Goal: Transaction & Acquisition: Purchase product/service

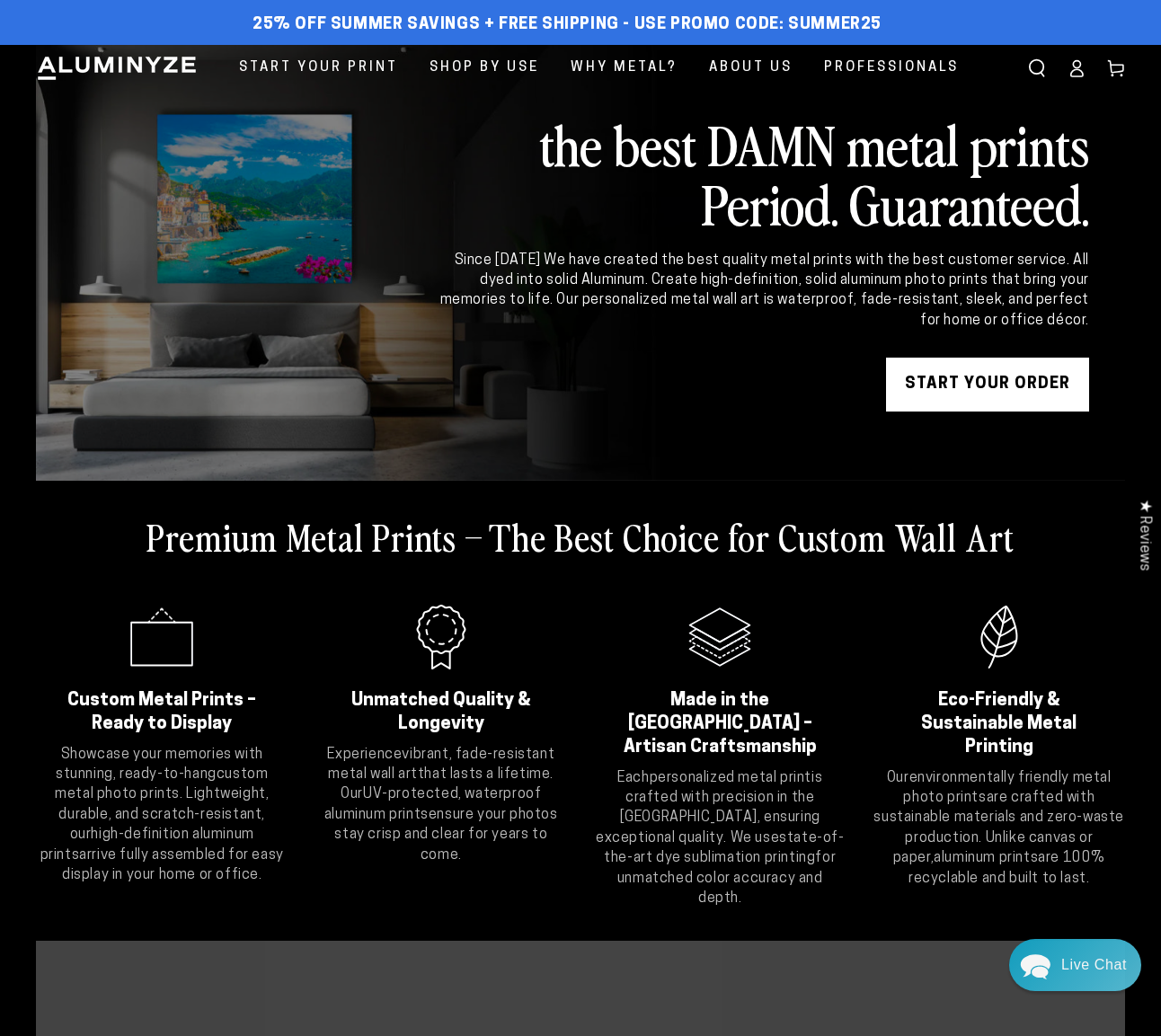
click at [997, 391] on link "START YOUR Order" at bounding box center [988, 384] width 203 height 54
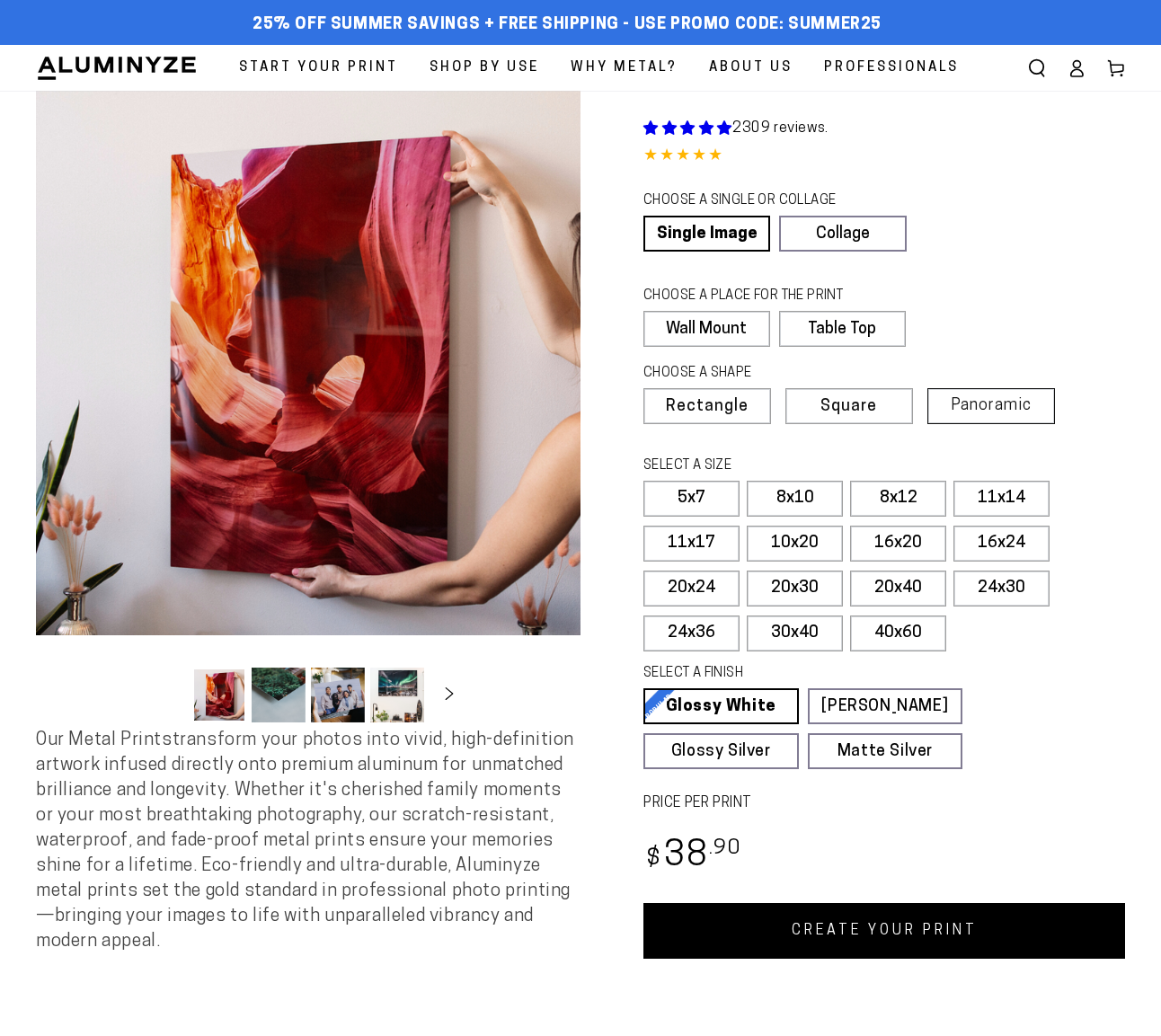
select select "**********"
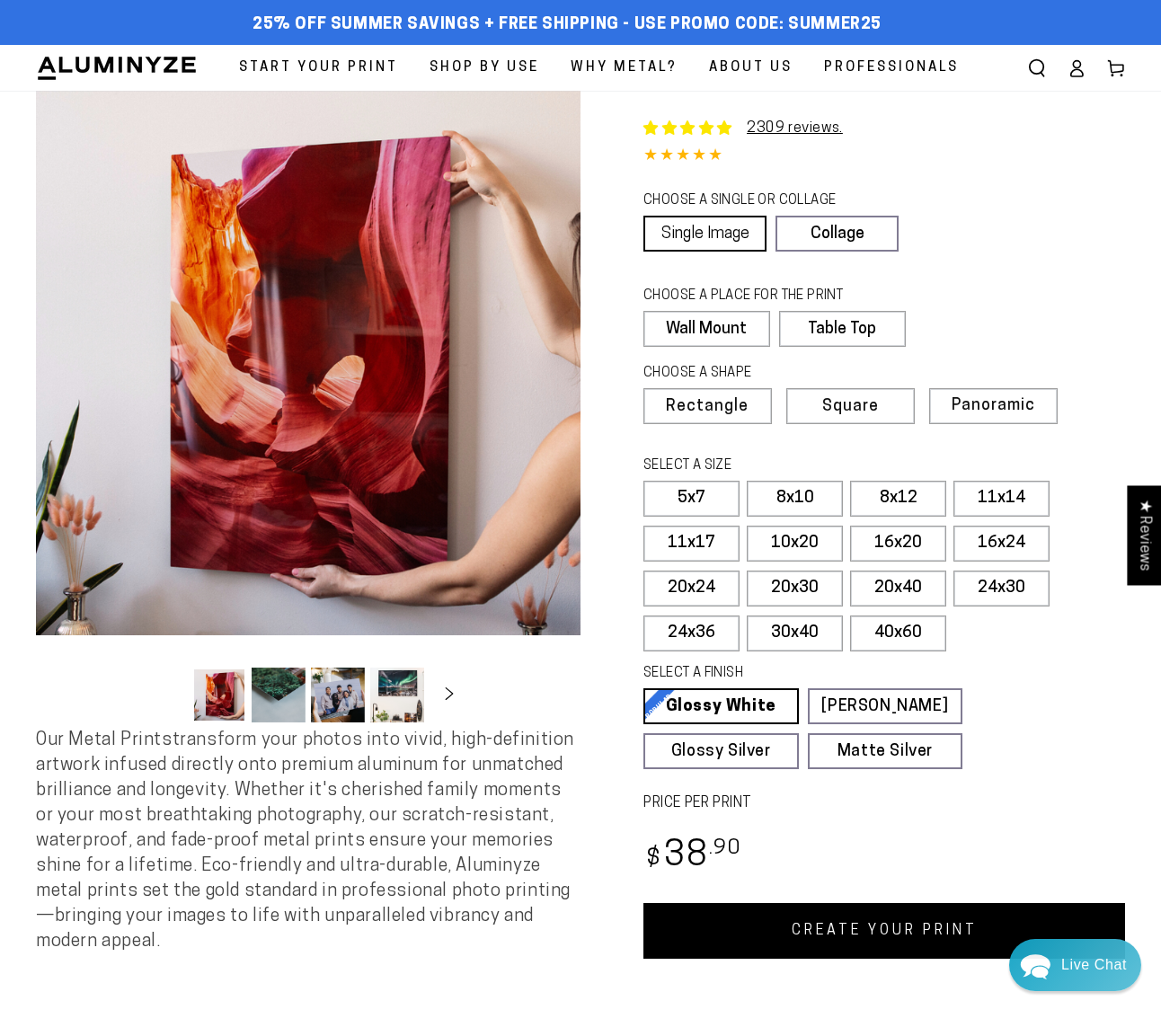
click at [694, 238] on link "Single Image" at bounding box center [704, 234] width 123 height 36
click at [778, 500] on label "8x10" at bounding box center [794, 498] width 96 height 36
click at [1077, 68] on ellipse at bounding box center [1077, 64] width 8 height 8
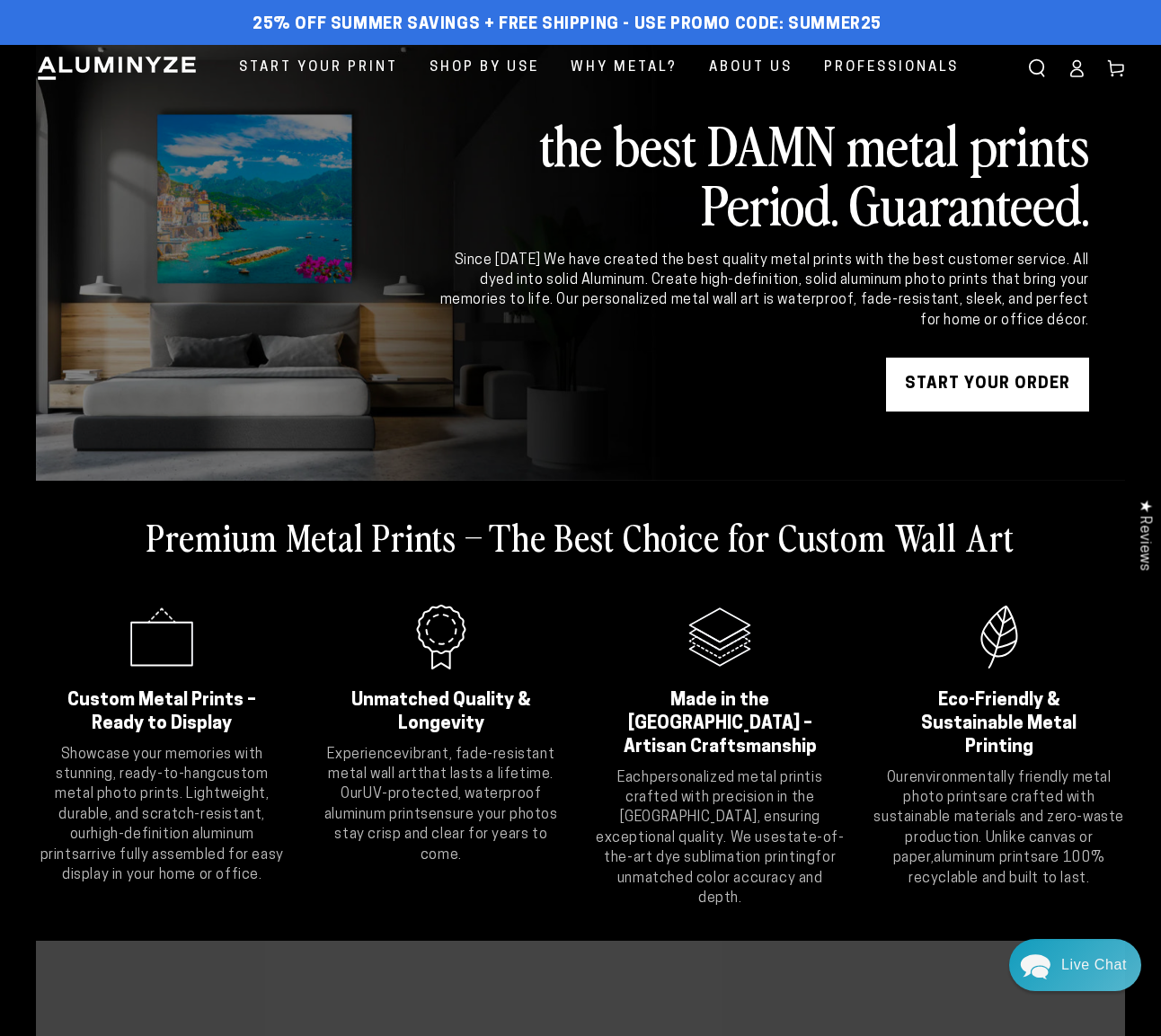
click at [1076, 60] on ellipse at bounding box center [1077, 64] width 8 height 8
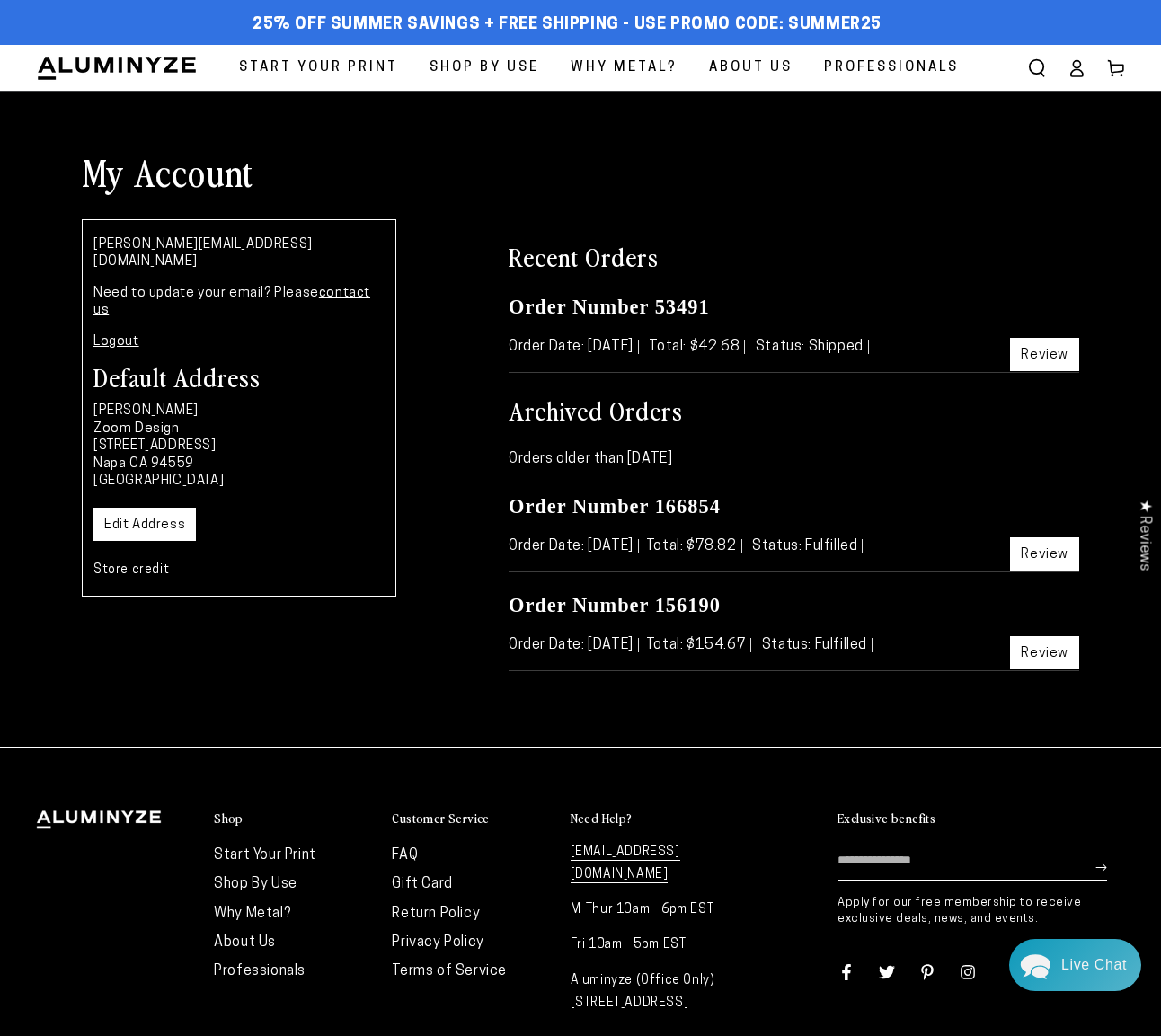
click at [1037, 355] on link "Review" at bounding box center [1045, 354] width 70 height 33
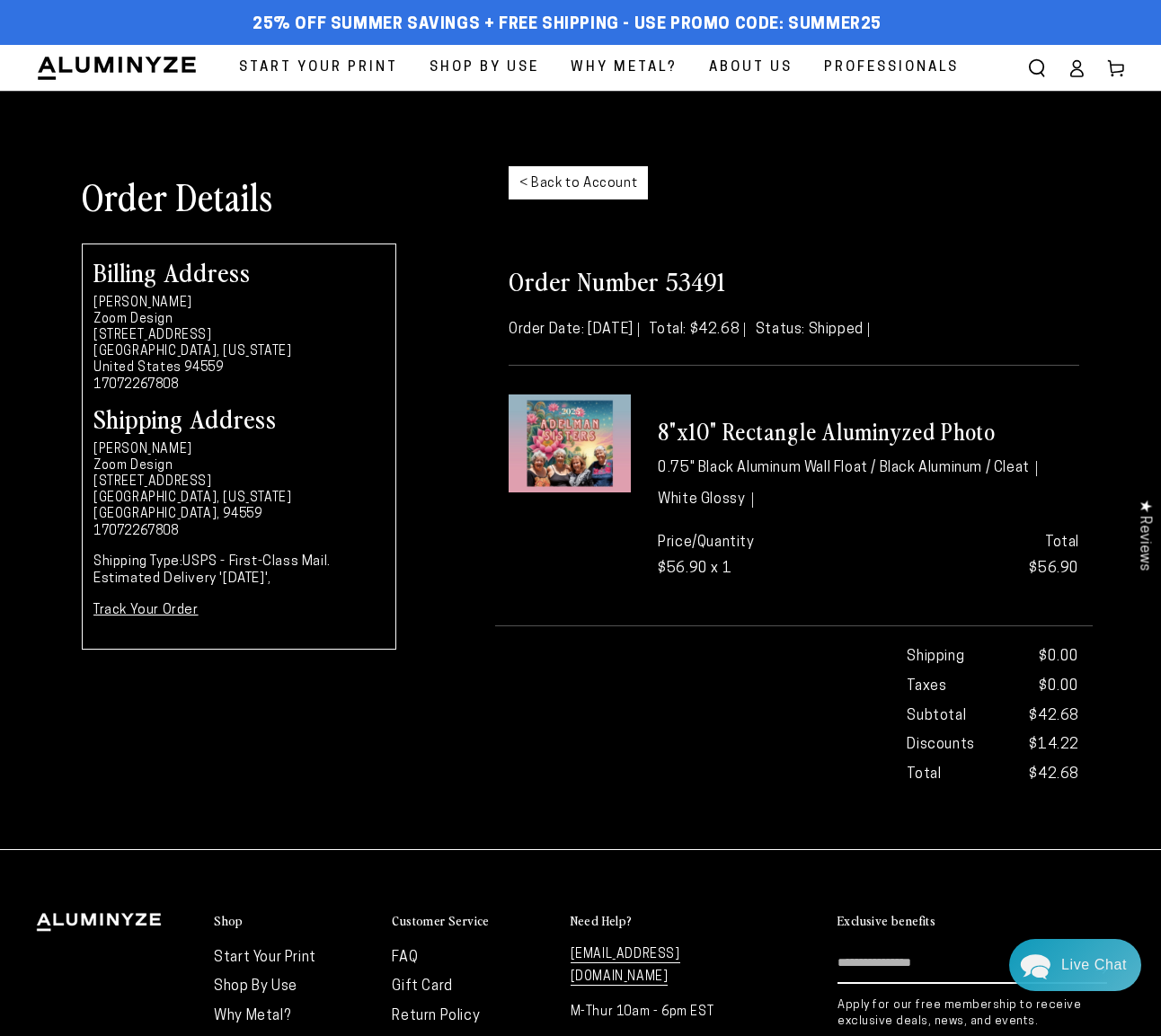
scroll to position [23, 0]
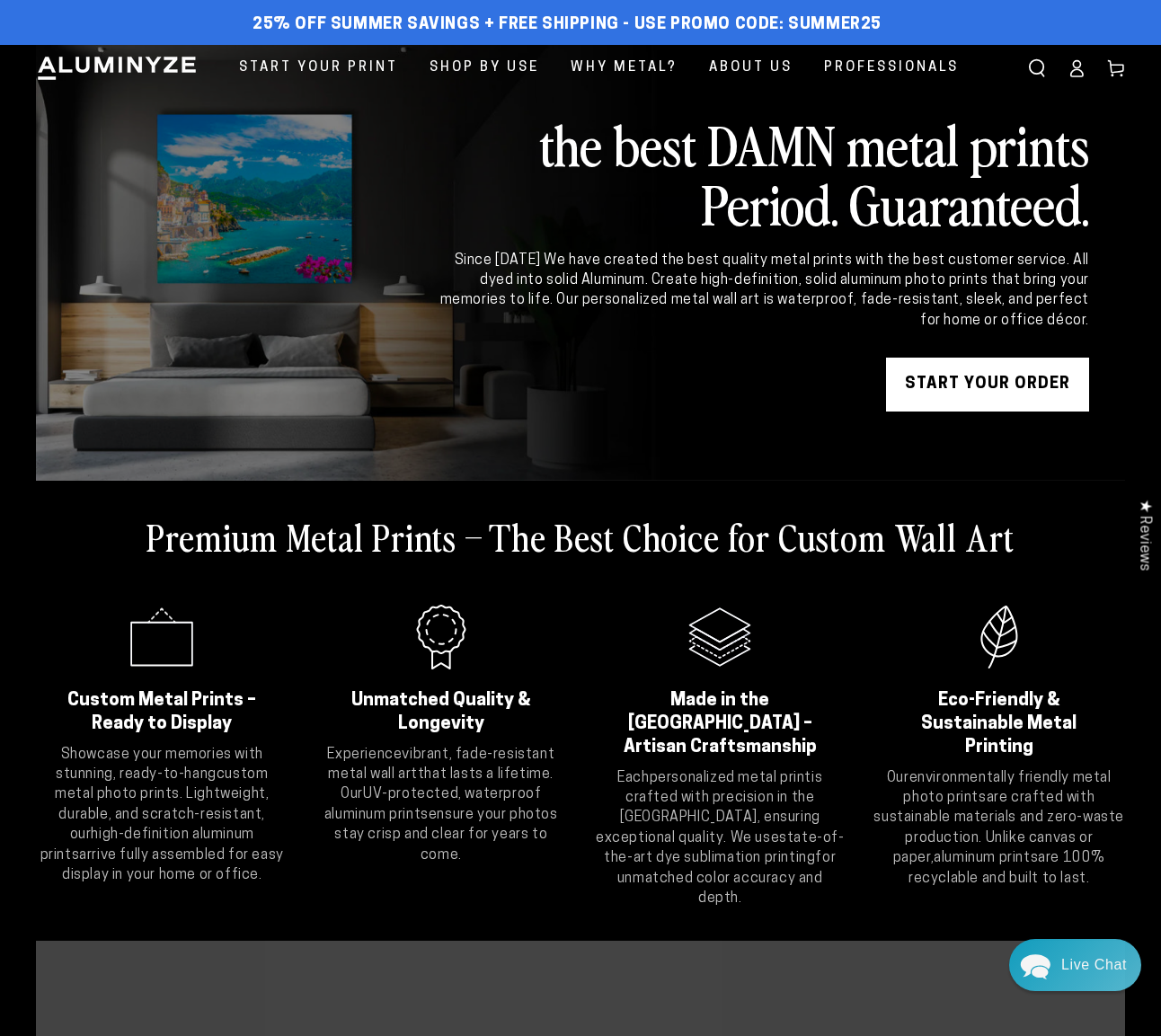
click at [967, 397] on link "START YOUR Order" at bounding box center [988, 384] width 203 height 54
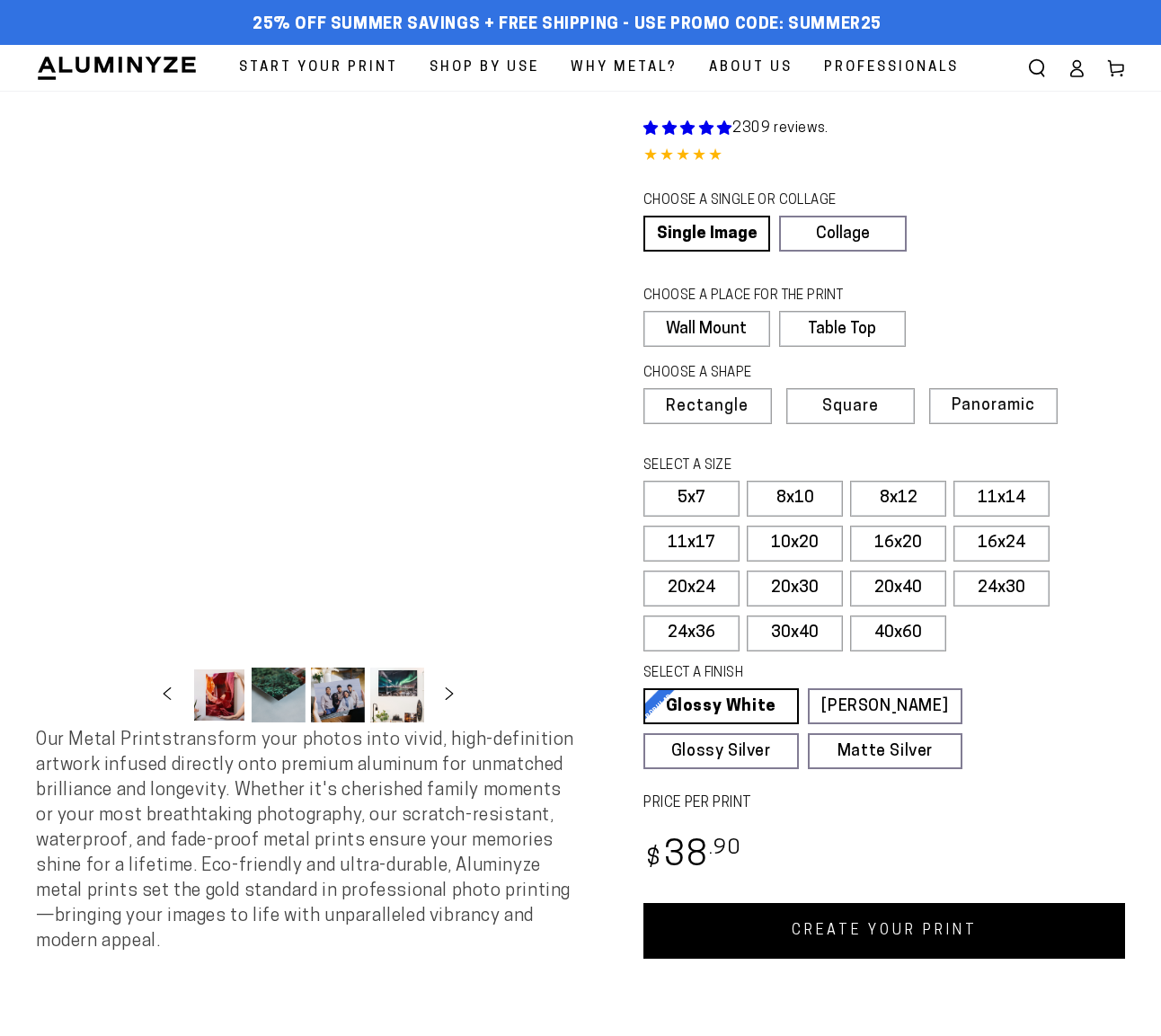
select select "**********"
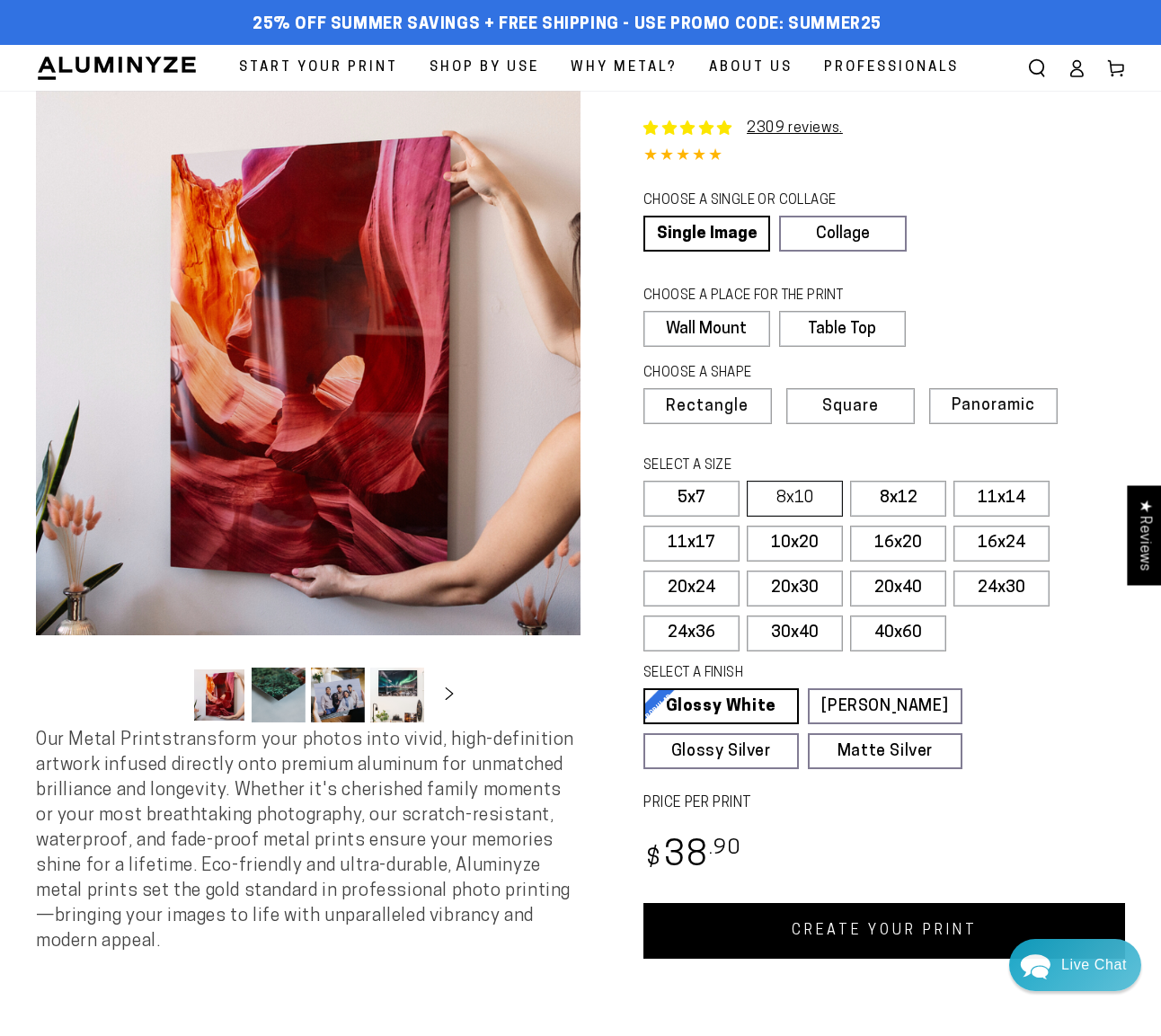
click at [808, 492] on label "8x10" at bounding box center [794, 498] width 96 height 36
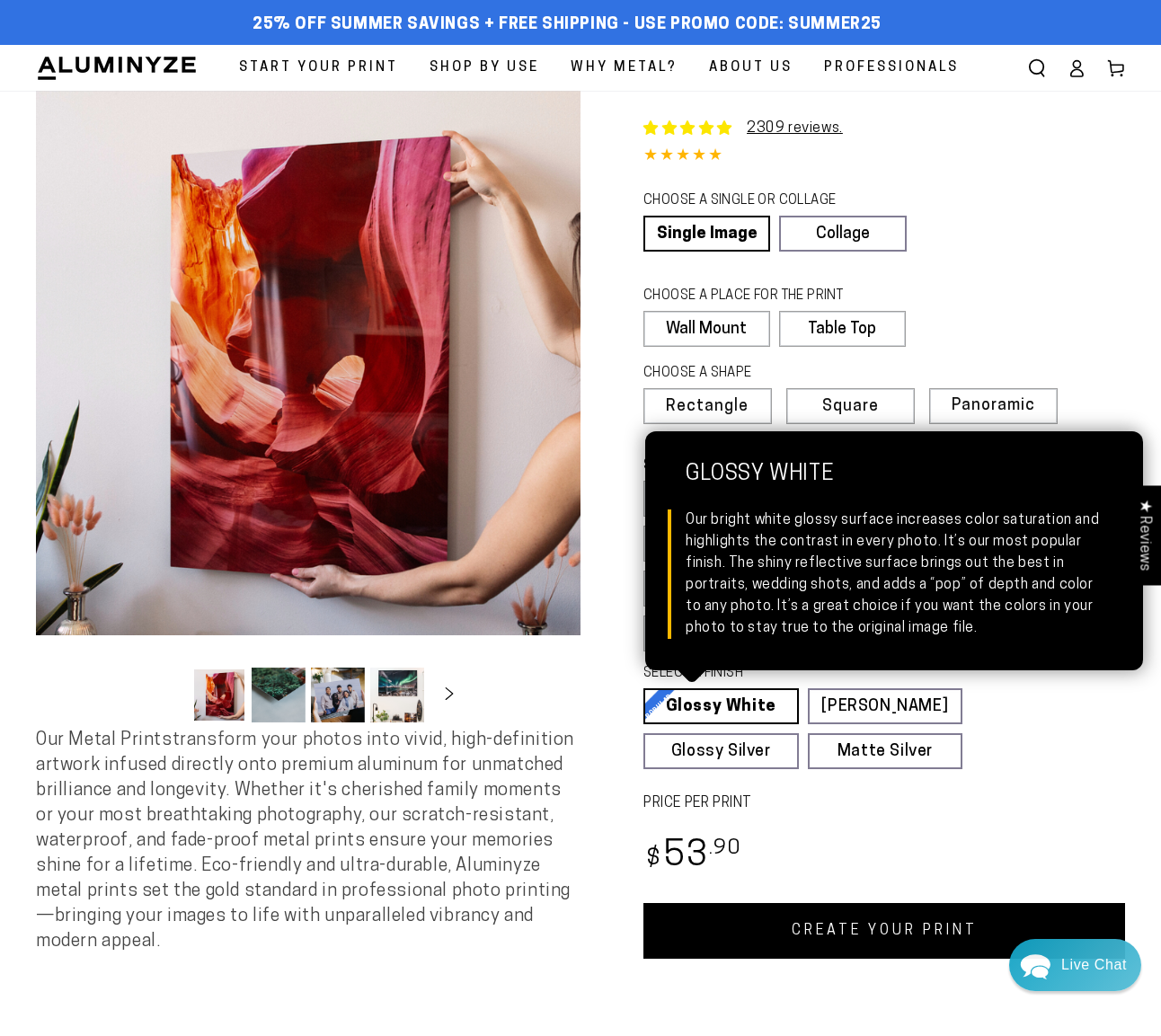
click at [748, 705] on link "Glossy White Glossy White Our bright white glossy surface increases color satur…" at bounding box center [721, 706] width 155 height 36
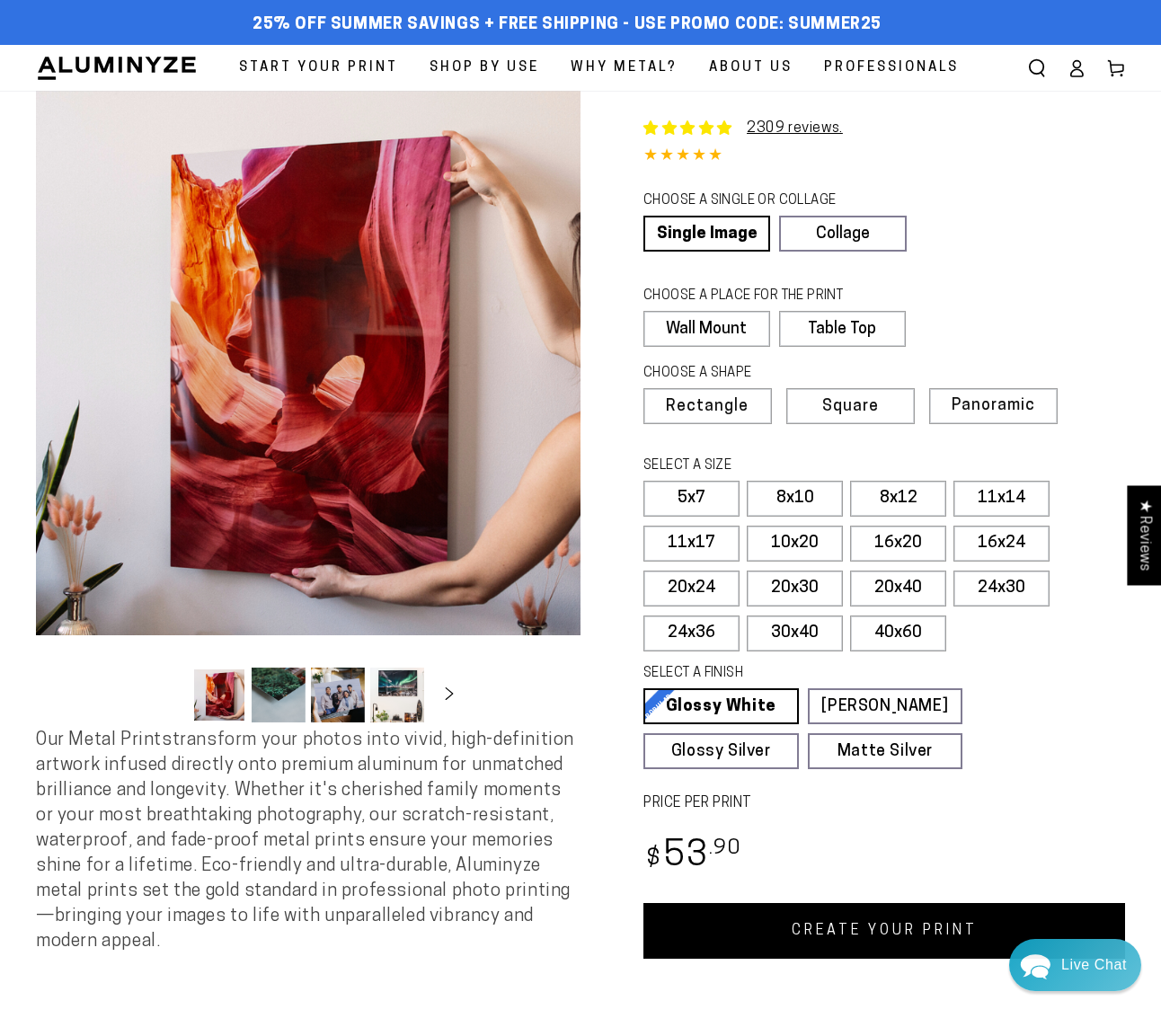
click at [926, 920] on link "CREATE YOUR PRINT" at bounding box center [884, 931] width 481 height 55
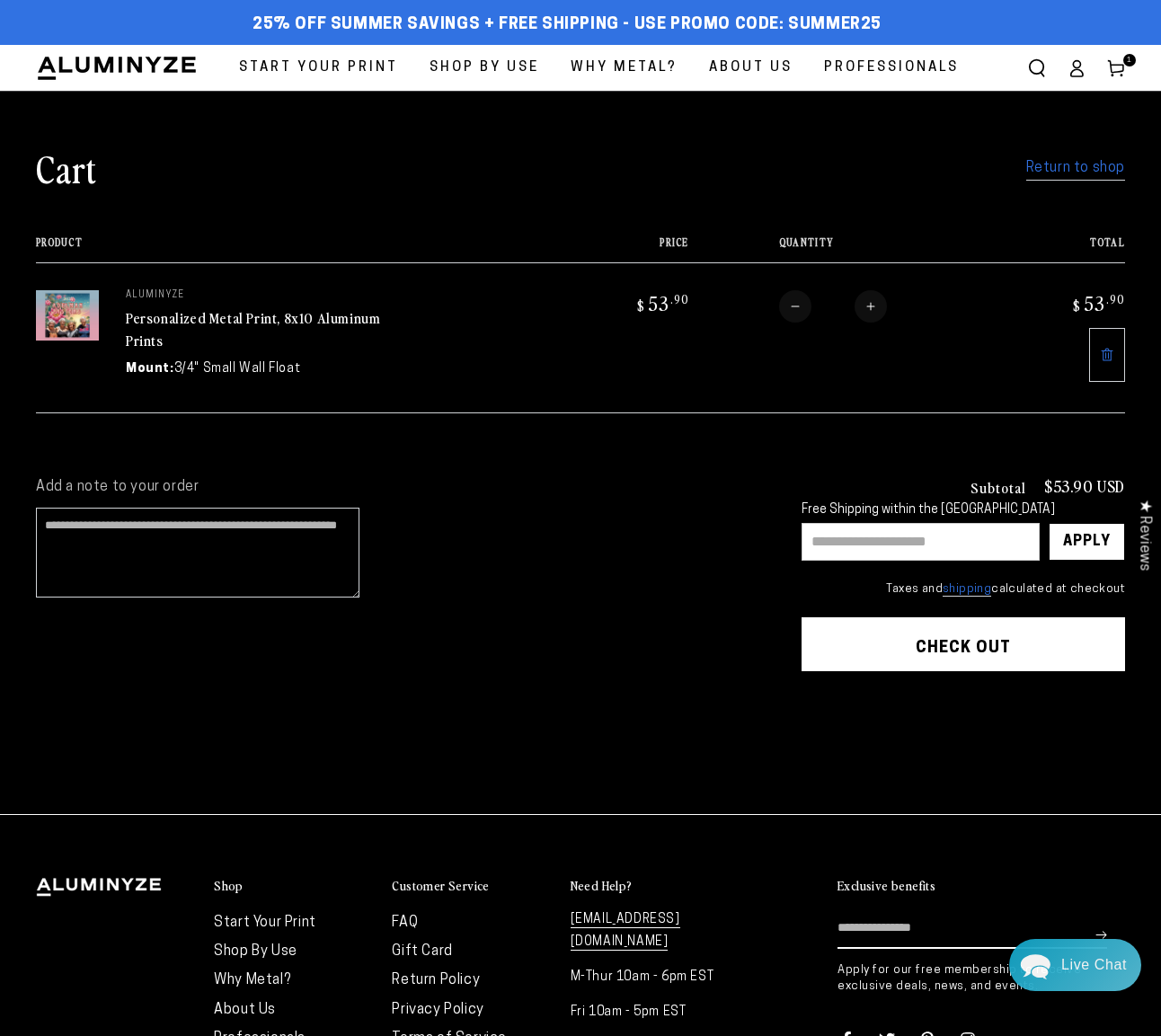
click at [994, 544] on input "text" at bounding box center [921, 542] width 238 height 38
type input "********"
click at [874, 307] on button "Increase quantity for Personalized Metal Print, 8x10 Aluminum Prints" at bounding box center [871, 307] width 32 height 32
type input "*"
click at [904, 552] on input "text" at bounding box center [921, 542] width 238 height 38
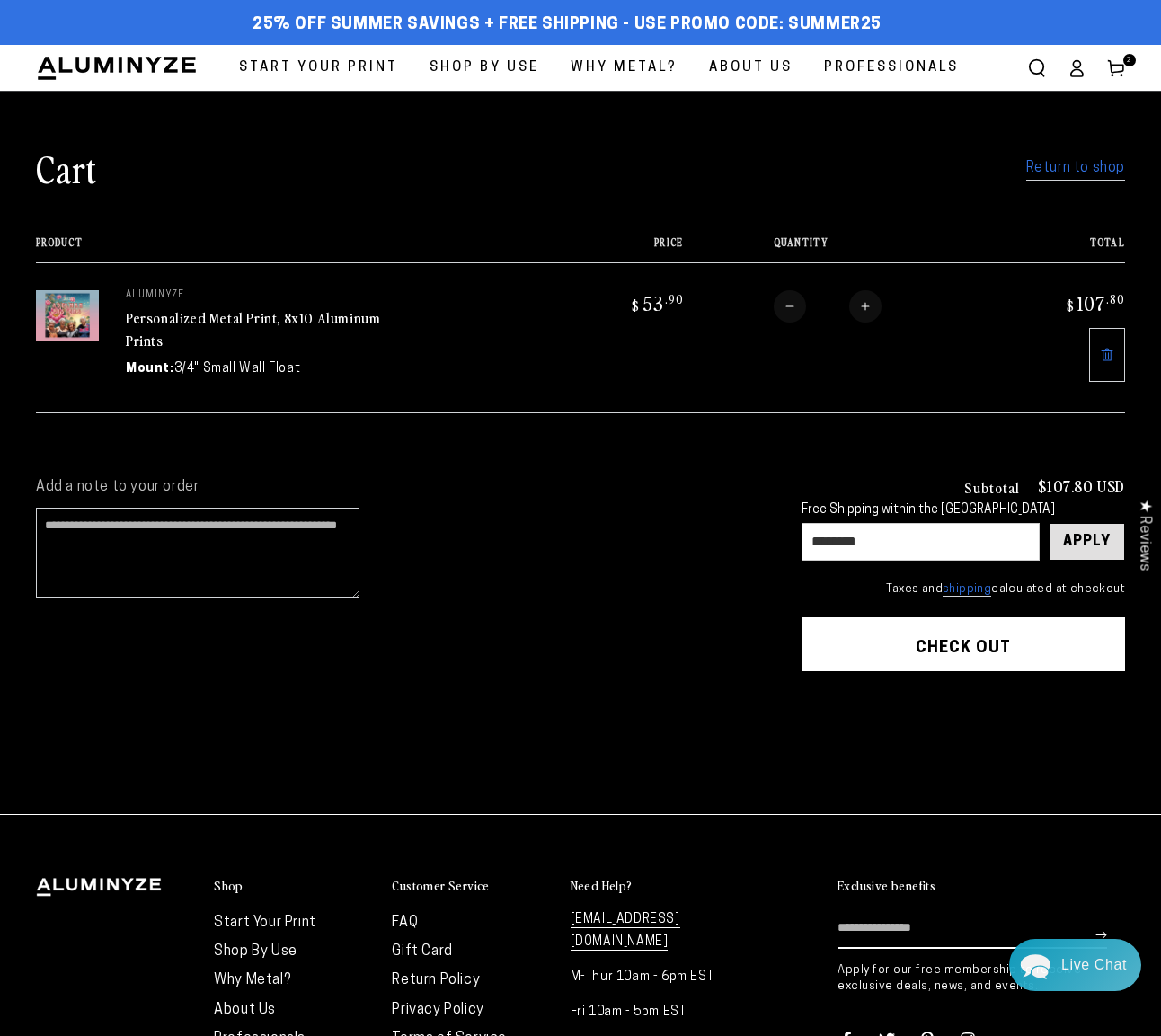
type input "********"
click at [1091, 541] on div "Apply" at bounding box center [1087, 542] width 48 height 36
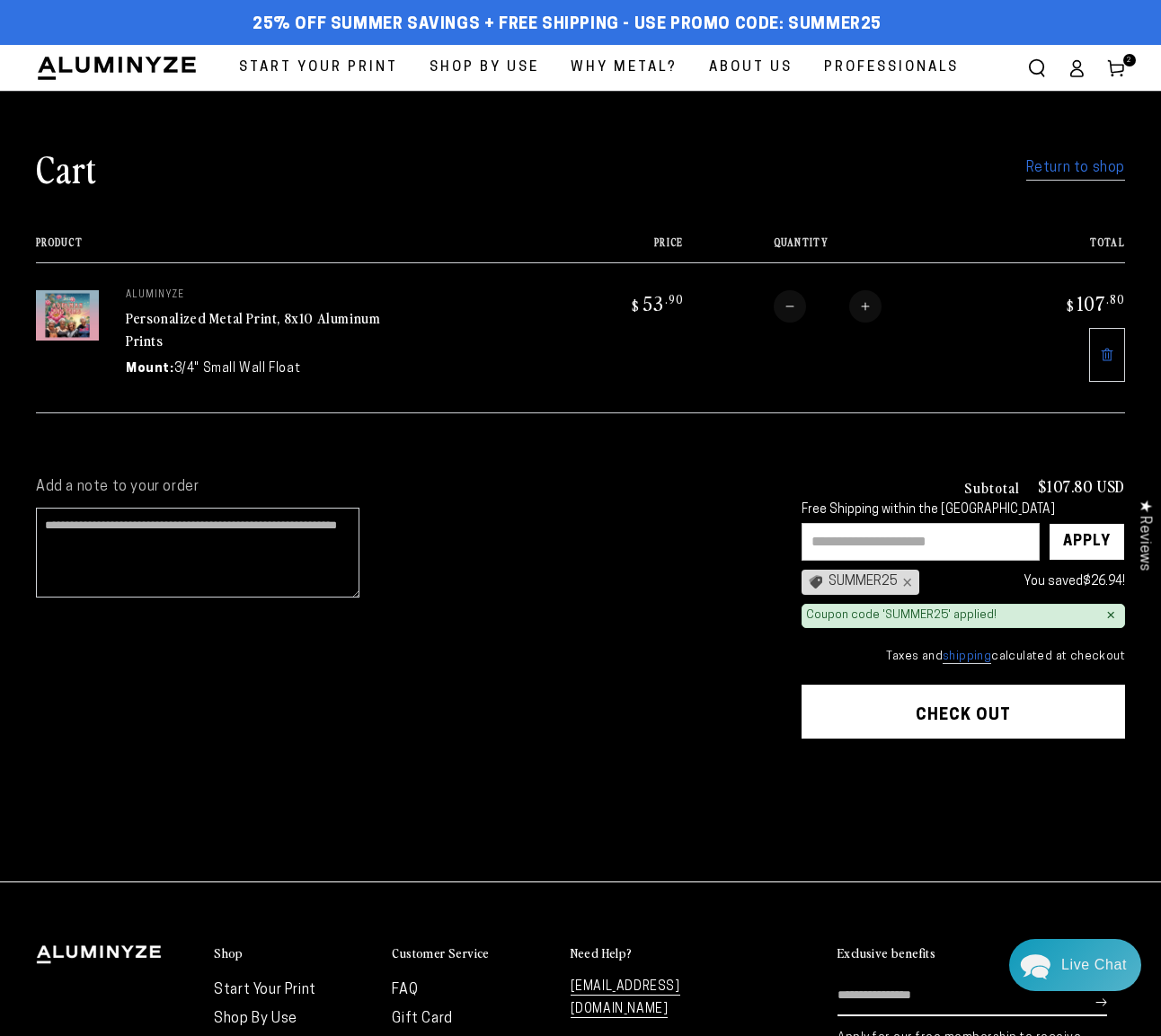
scroll to position [191, 0]
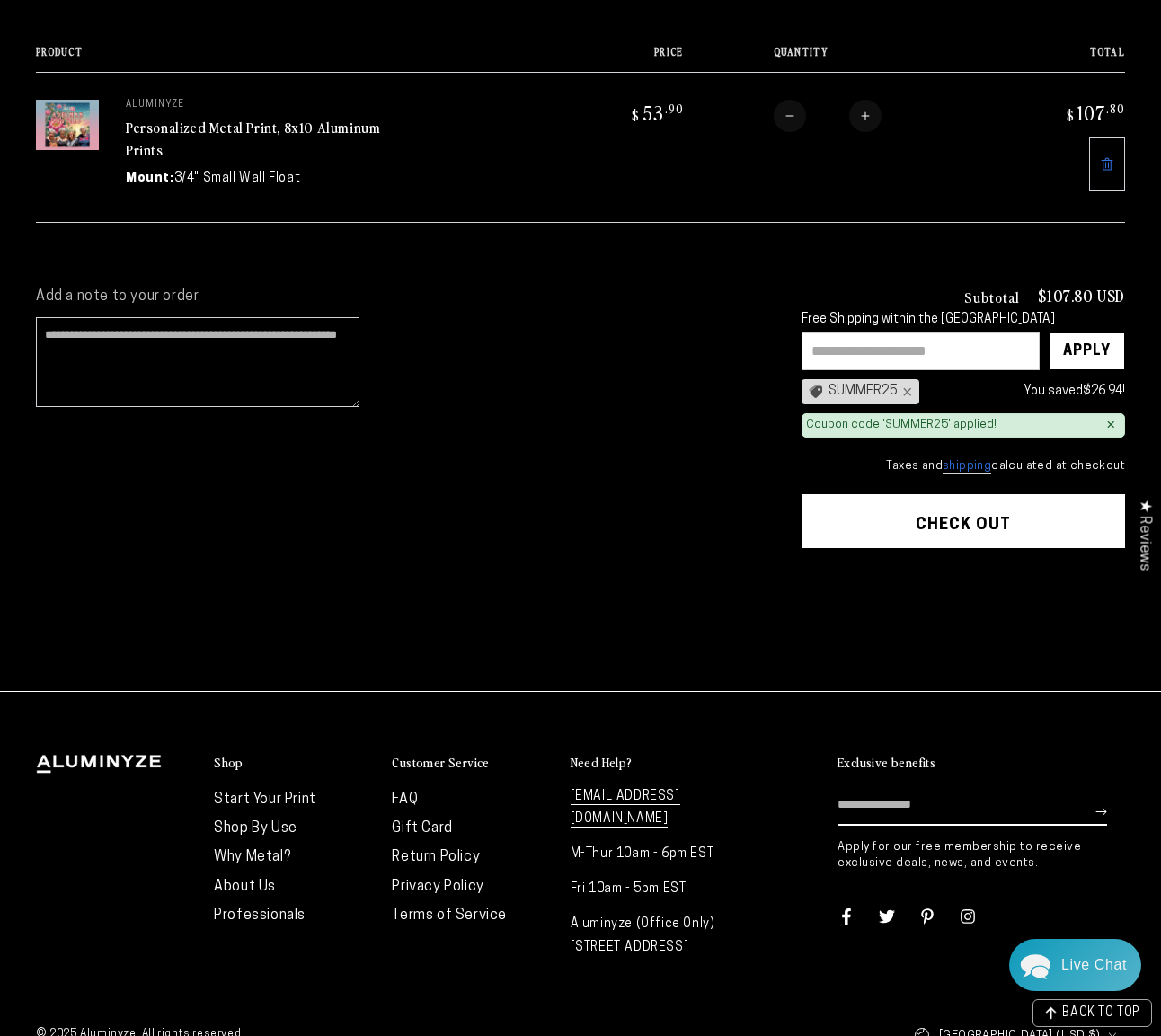
click at [986, 527] on button "Check out" at bounding box center [963, 521] width 323 height 54
